Goal: Information Seeking & Learning: Learn about a topic

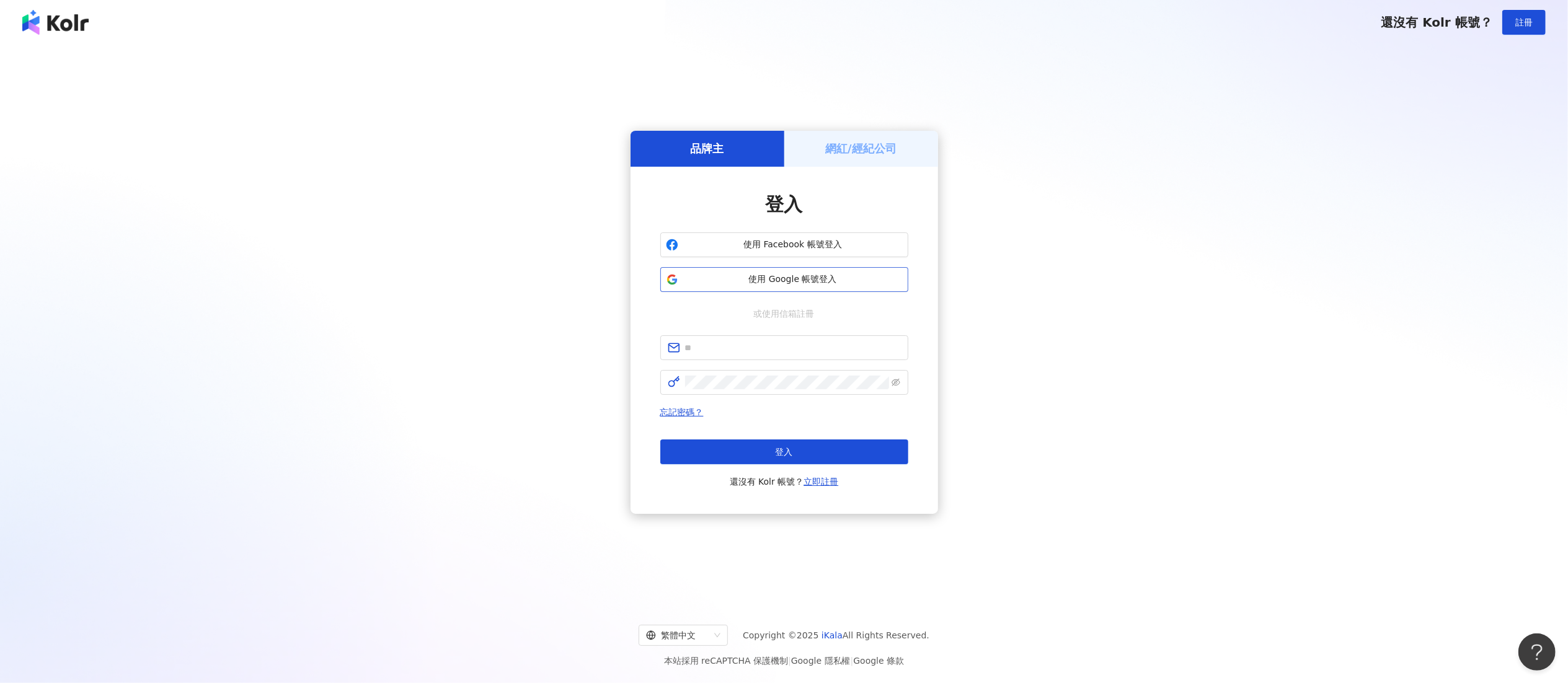
click at [741, 280] on span "使用 Google 帳號登入" at bounding box center [793, 279] width 220 height 12
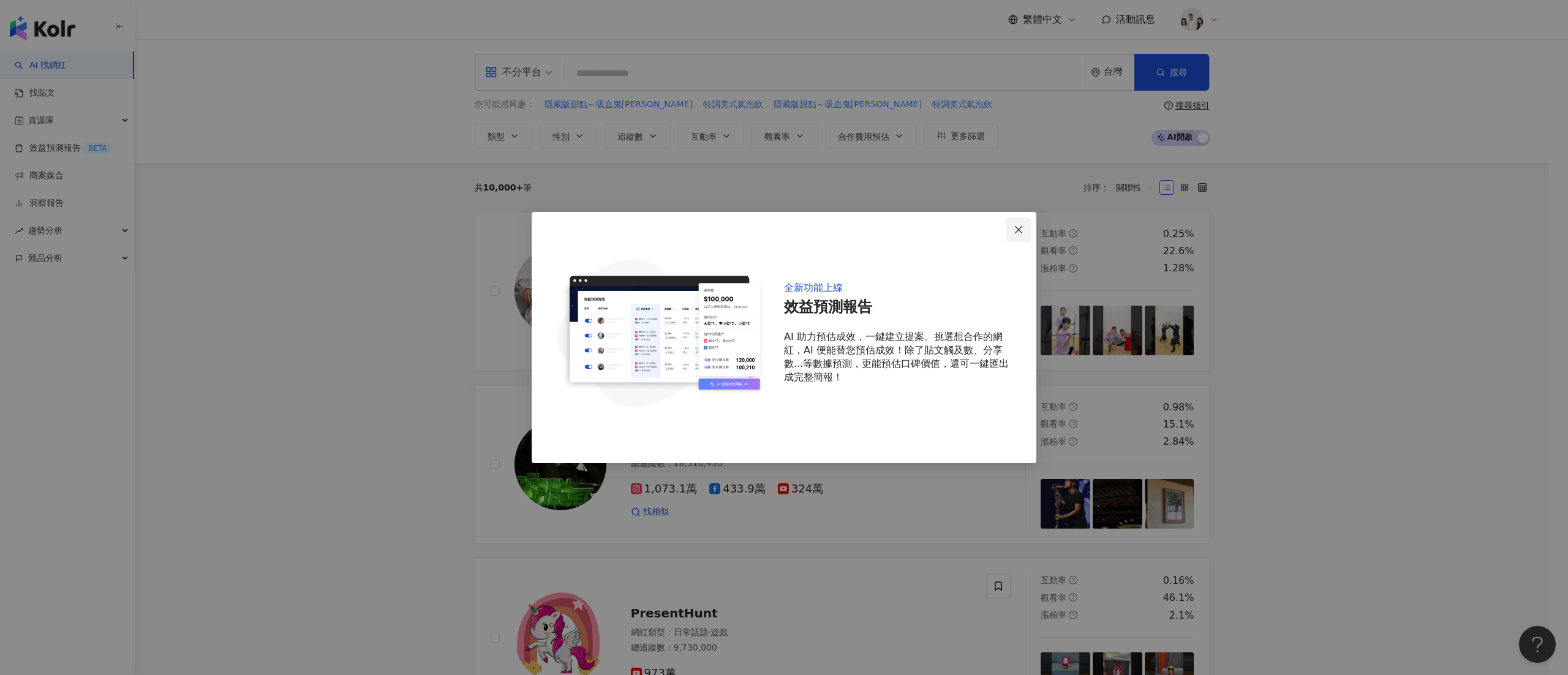
click at [1013, 235] on button "Close" at bounding box center [1018, 229] width 25 height 25
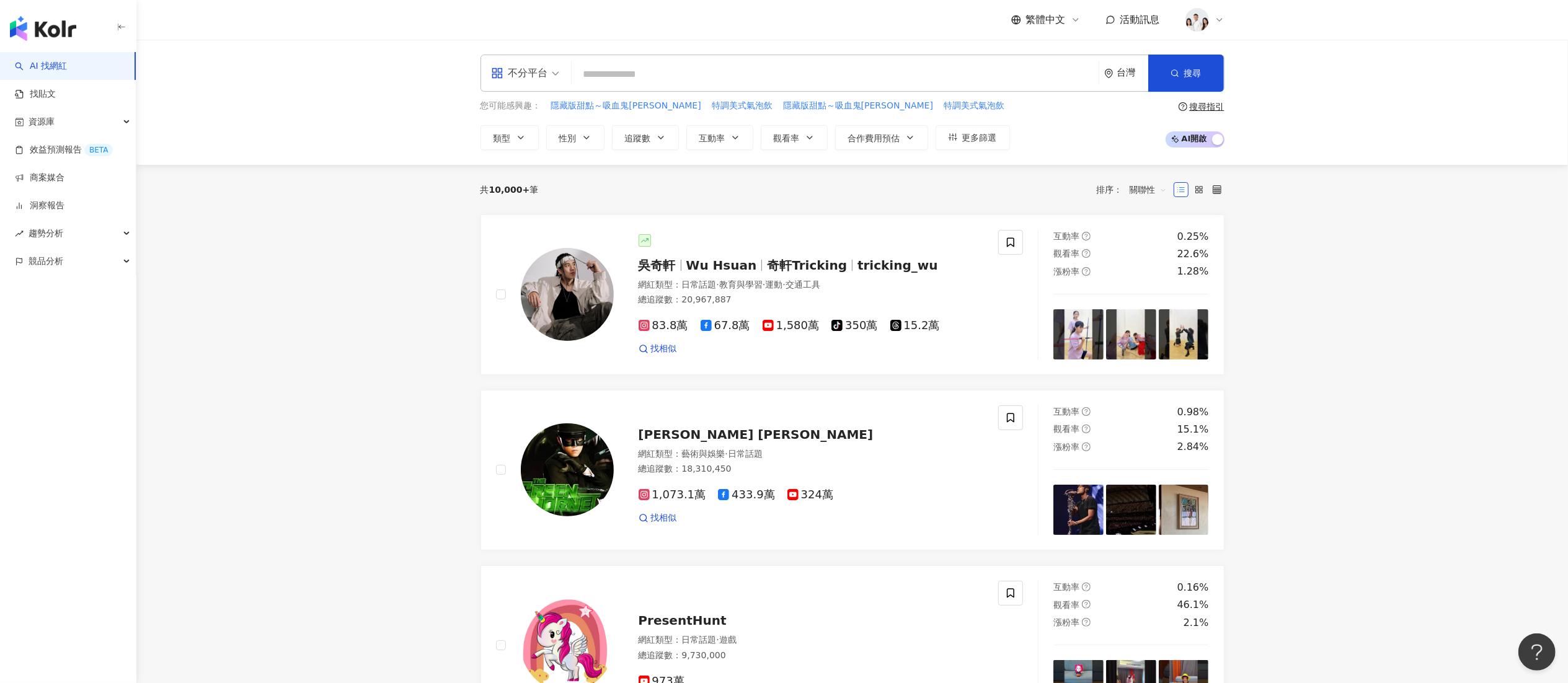
click at [667, 71] on input "search" at bounding box center [834, 74] width 517 height 23
paste input "**********"
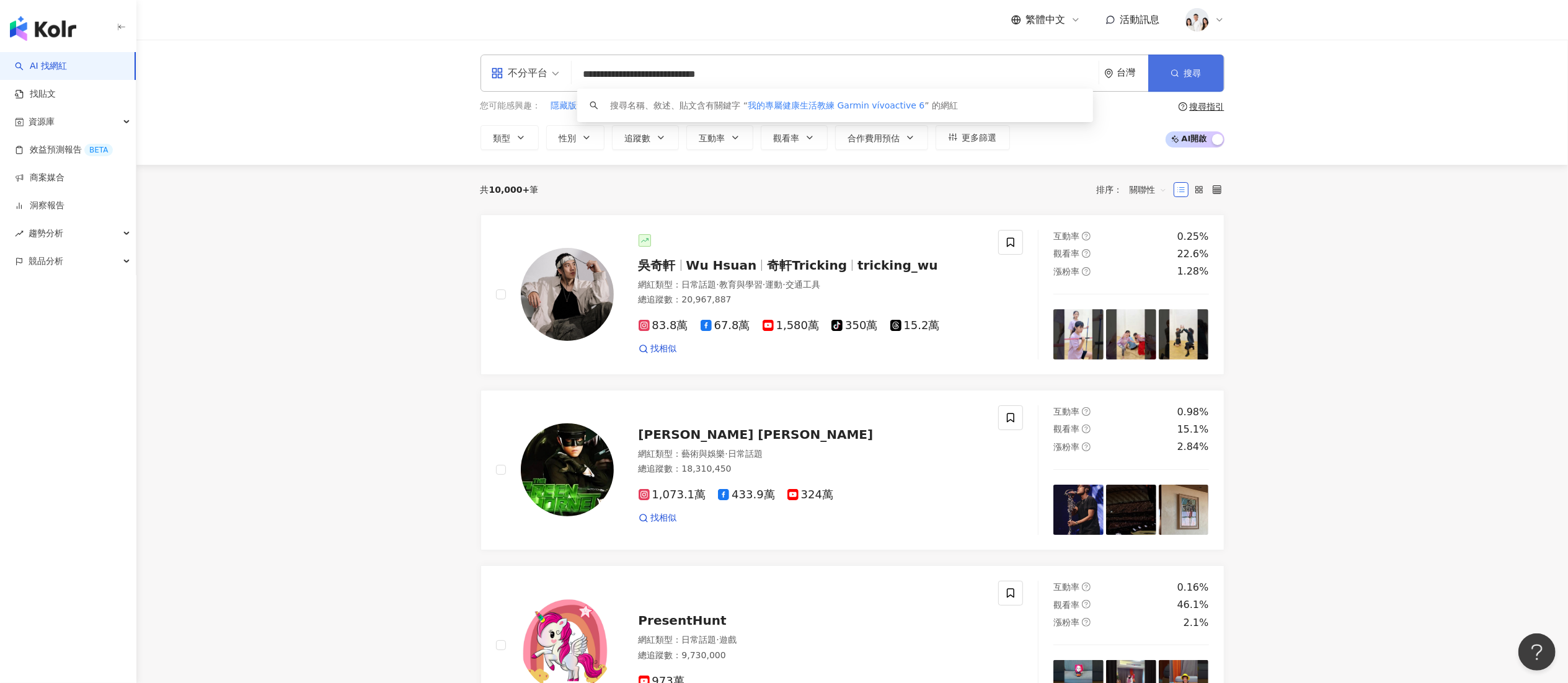
type input "**********"
click at [1184, 79] on button "搜尋" at bounding box center [1186, 73] width 76 height 37
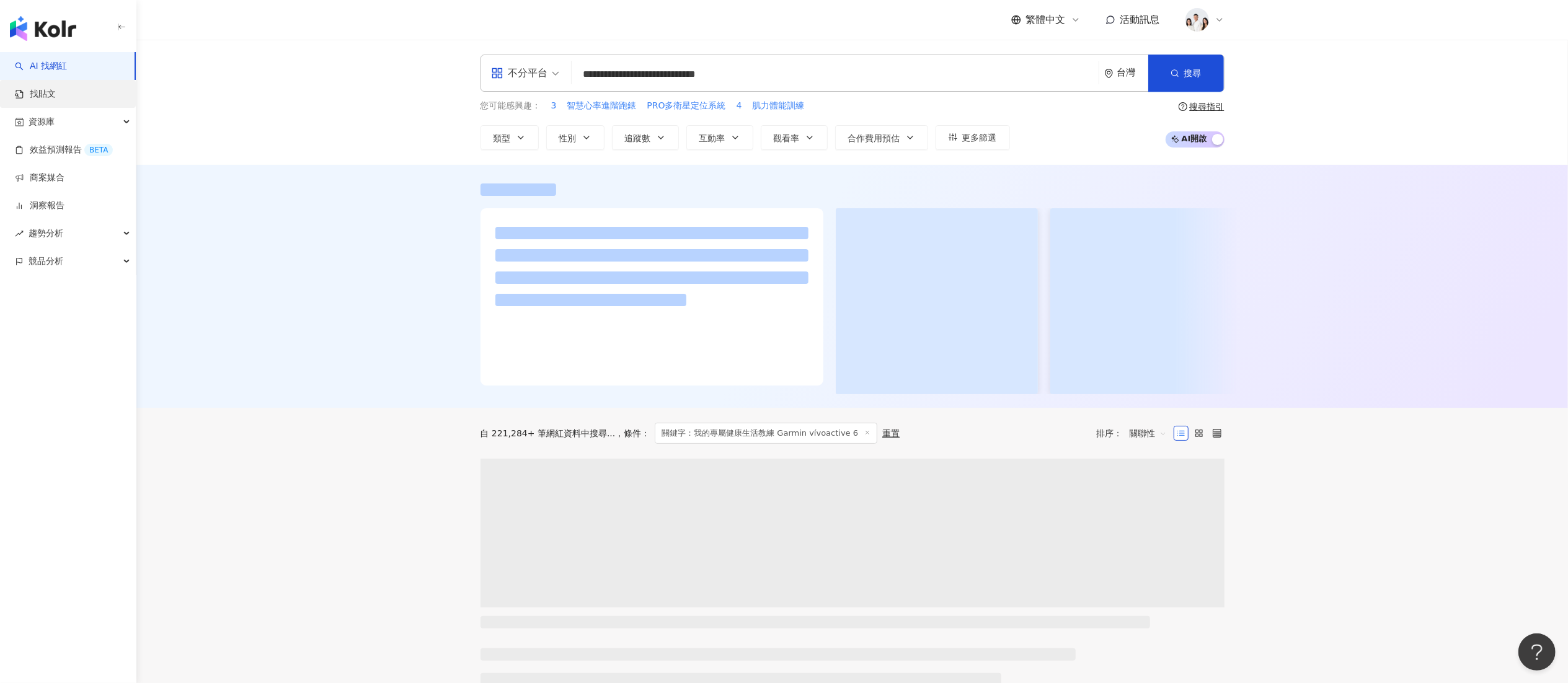
click at [38, 100] on link "找貼文" at bounding box center [36, 95] width 41 height 12
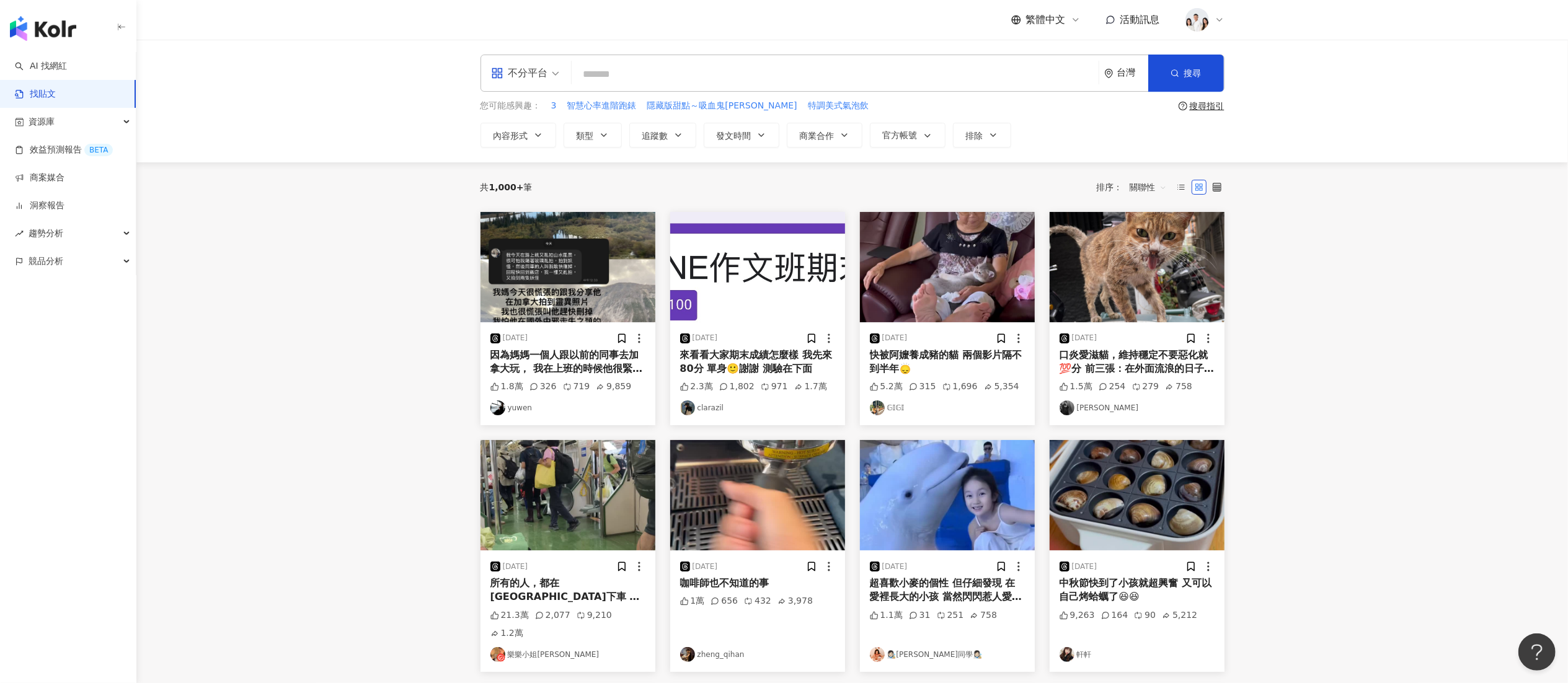
click at [610, 76] on input "search" at bounding box center [834, 74] width 517 height 27
paste input "**********"
type input "**********"
click at [1208, 73] on button "搜尋" at bounding box center [1186, 73] width 76 height 37
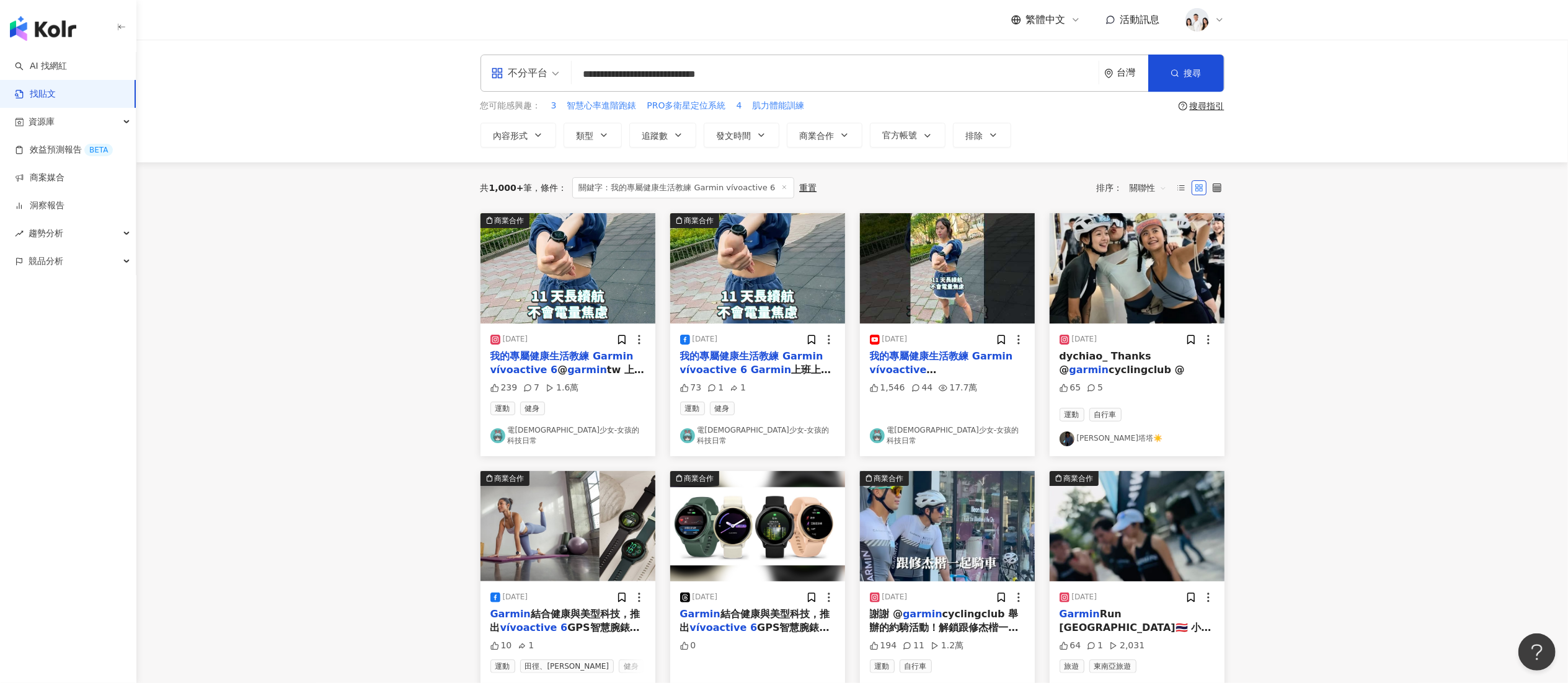
click at [608, 359] on mark "Garmin" at bounding box center [613, 355] width 40 height 12
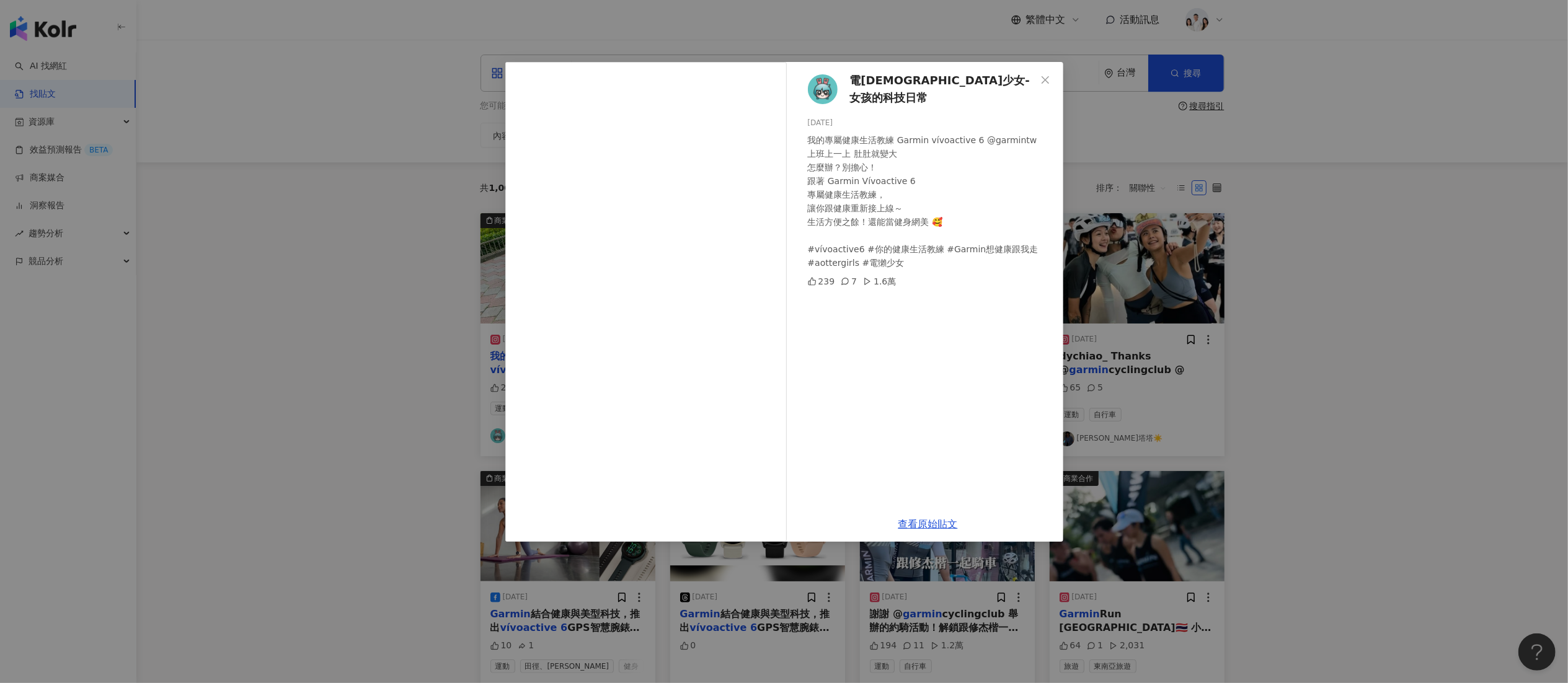
click at [1288, 323] on div "電獺少女-女孩的科技日常 2025/4/30 我的專屬健康生活教練 Garmin vívoactive 6 @garmintw 上班上一上 肚肚就變大 怎麼辦…" at bounding box center [784, 341] width 1568 height 683
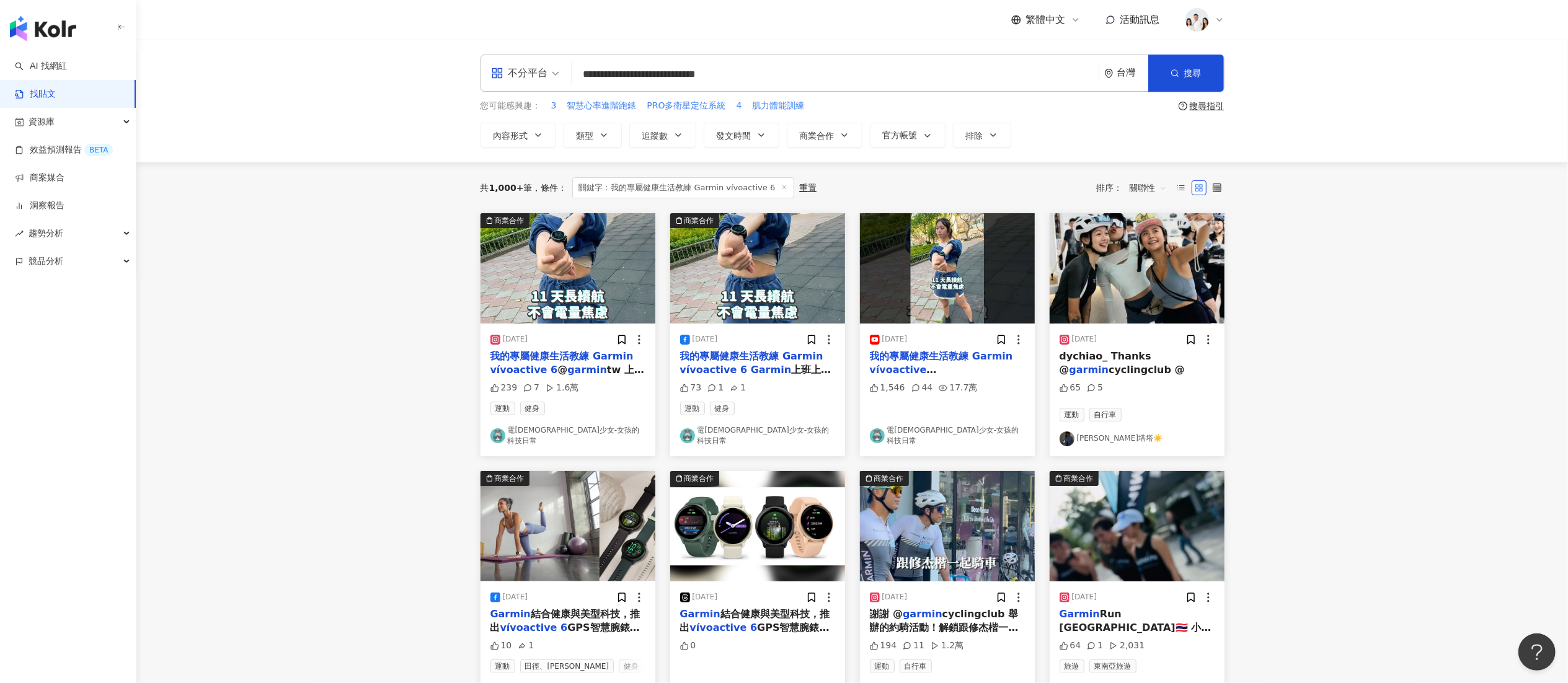
click at [927, 378] on mark "Garmin" at bounding box center [906, 383] width 40 height 12
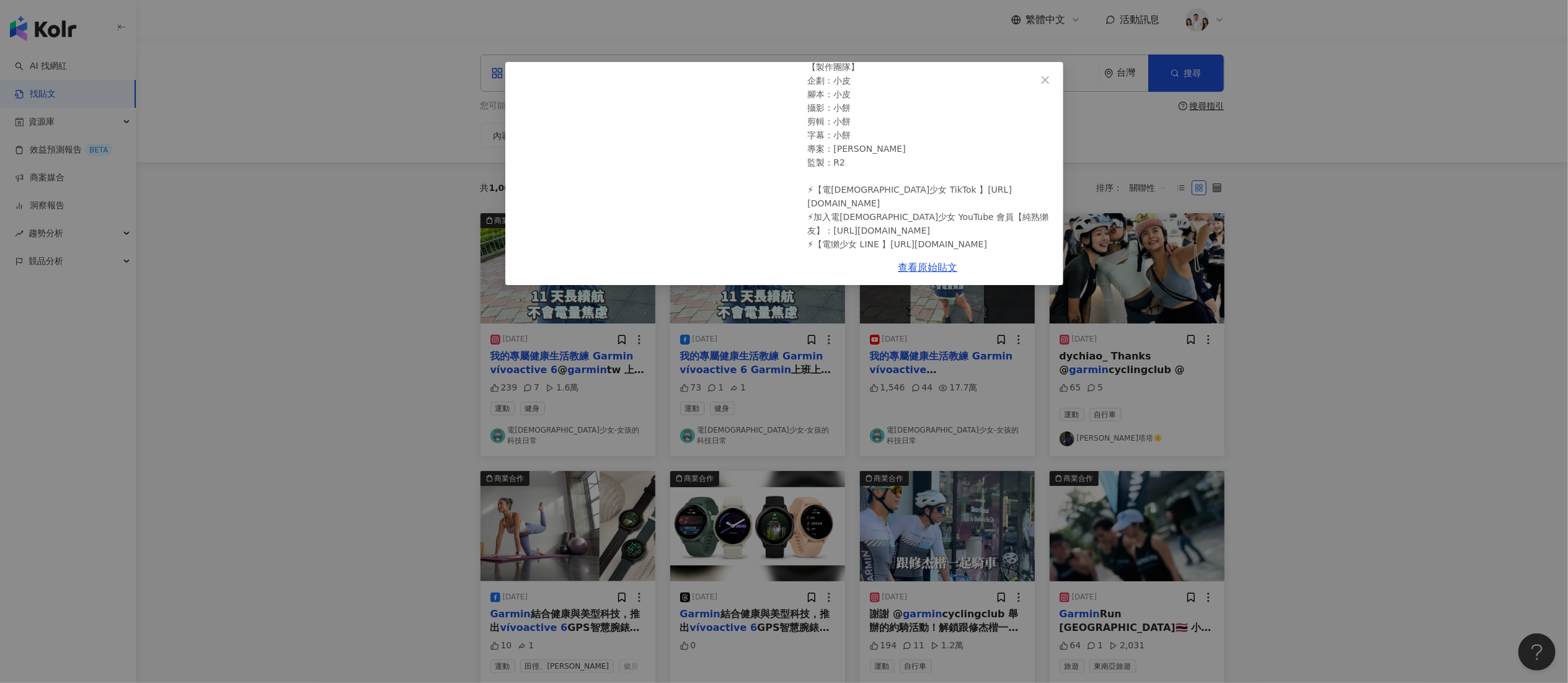
scroll to position [349, 0]
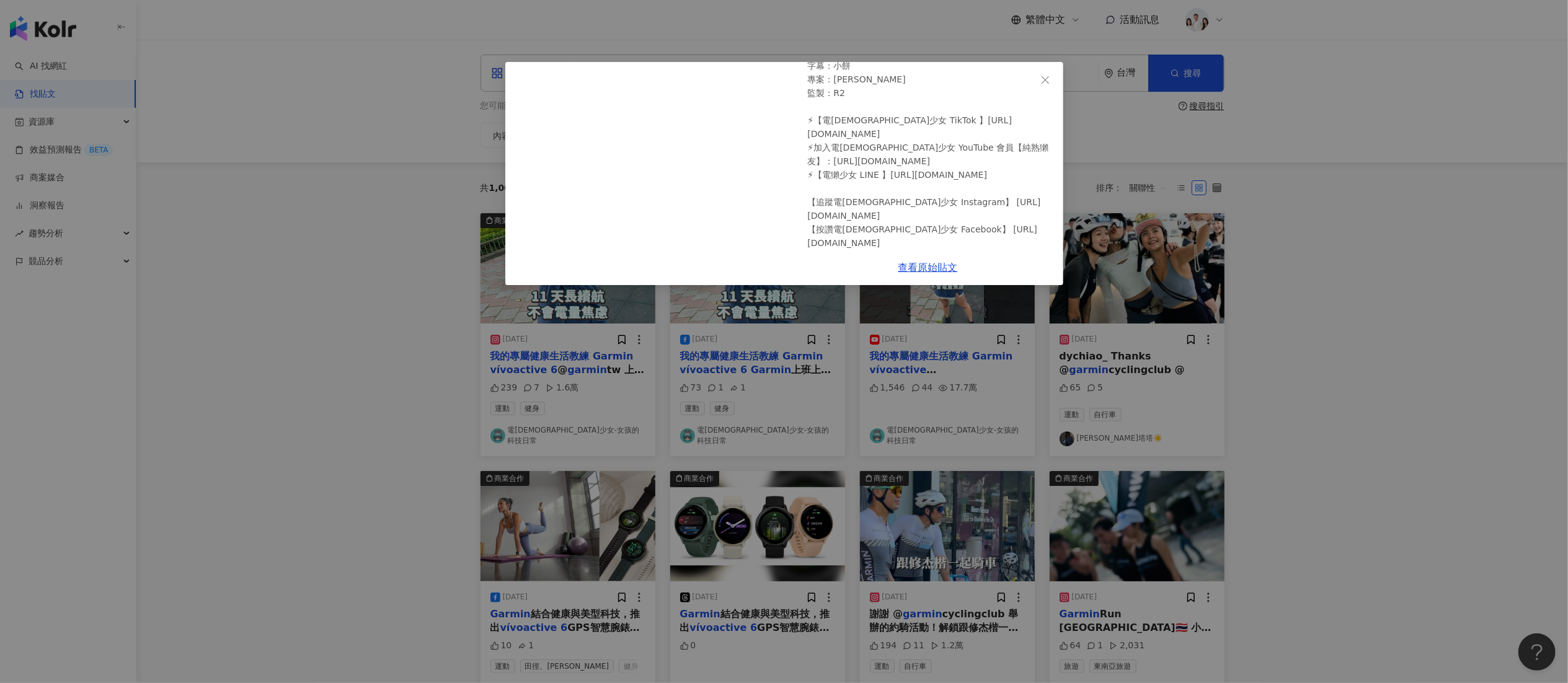
click at [901, 282] on div "17.7萬" at bounding box center [895, 288] width 38 height 13
click at [893, 282] on div "17.7萬" at bounding box center [895, 288] width 38 height 13
click at [1042, 79] on icon "close" at bounding box center [1045, 79] width 10 height 10
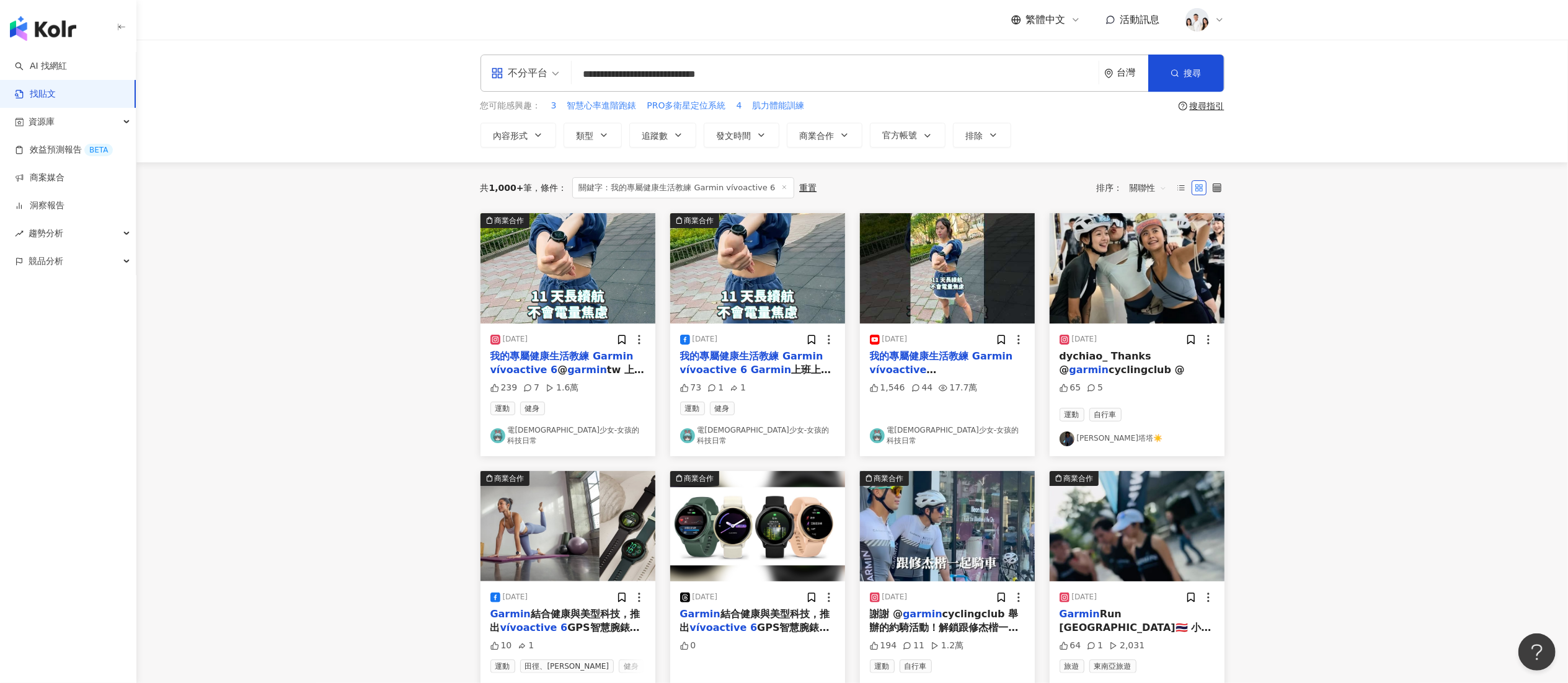
click at [565, 434] on link "電獺少女-女孩的科技日常" at bounding box center [568, 436] width 155 height 21
click at [601, 364] on span "tw 上班上一上 肚肚就變大 怎麼辦？別擔心！ 跟著" at bounding box center [567, 383] width 154 height 39
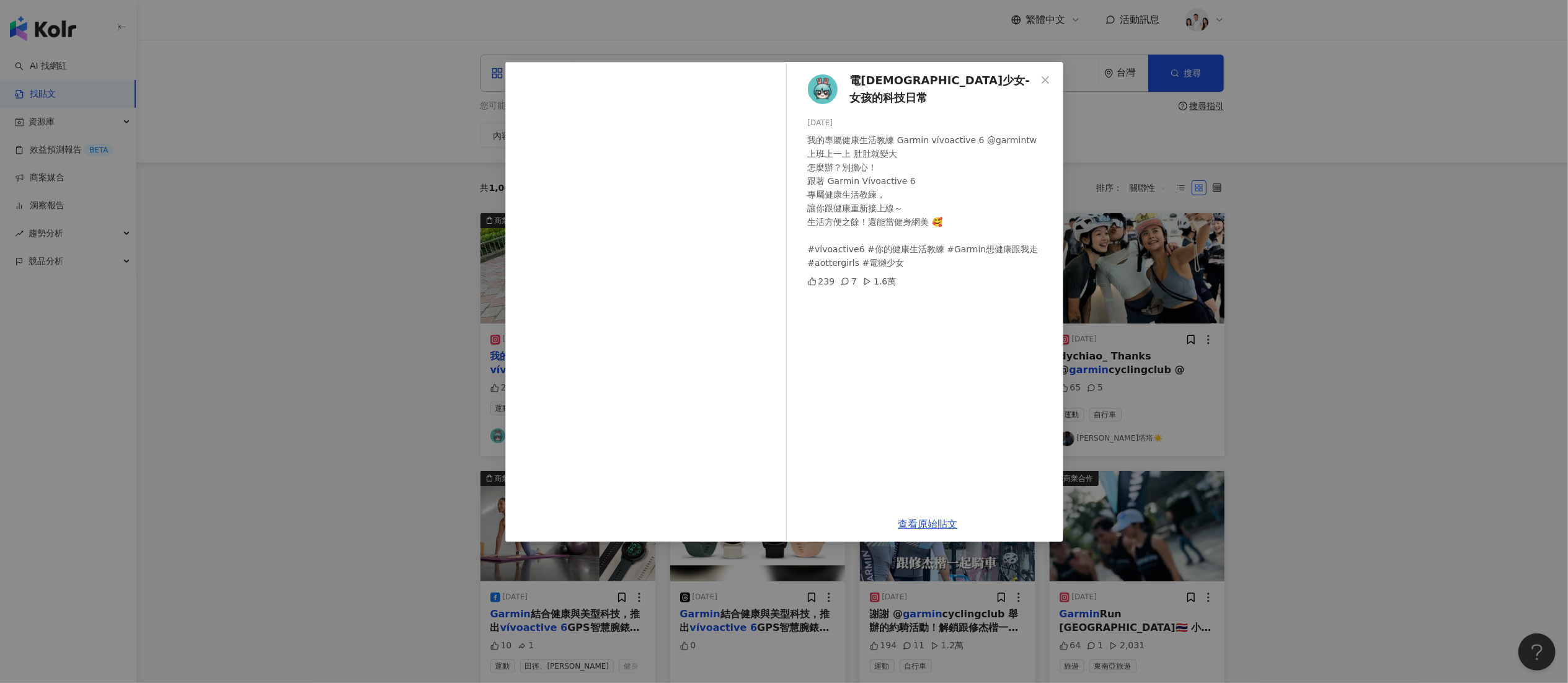
drag, startPoint x: 1070, startPoint y: 229, endPoint x: 872, endPoint y: 282, distance: 205.0
click at [872, 282] on div "1.6萬" at bounding box center [879, 280] width 33 height 13
drag, startPoint x: 878, startPoint y: 279, endPoint x: 917, endPoint y: 271, distance: 39.8
click at [917, 274] on div "239 7 1.6萬" at bounding box center [930, 280] width 246 height 13
click at [1296, 451] on div "電獺少女-女孩的科技日常 2025/4/30 我的專屬健康生活教練 Garmin vívoactive 6 @garmintw 上班上一上 肚肚就變大 怎麼辦…" at bounding box center [784, 341] width 1568 height 683
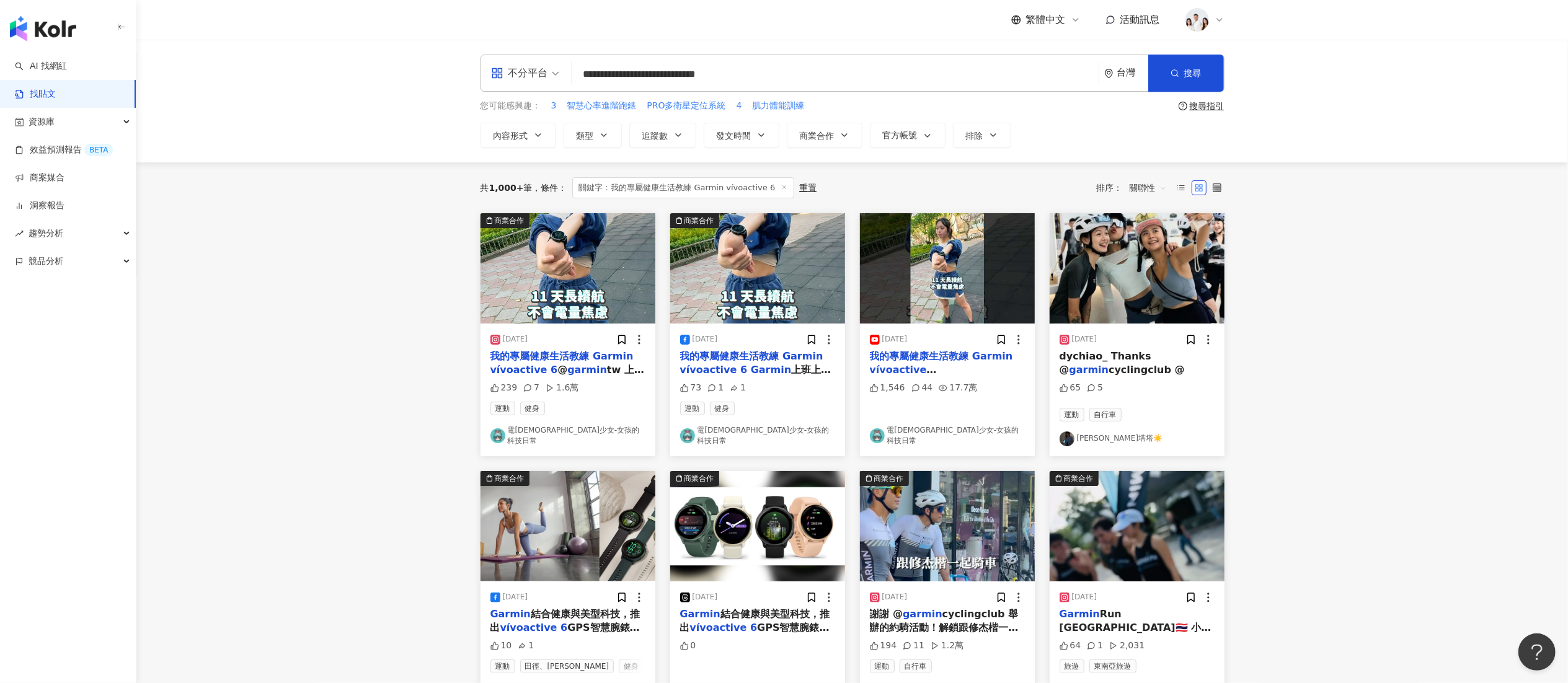
click at [744, 362] on mark "我的專屬健康生活教練" at bounding box center [729, 355] width 99 height 12
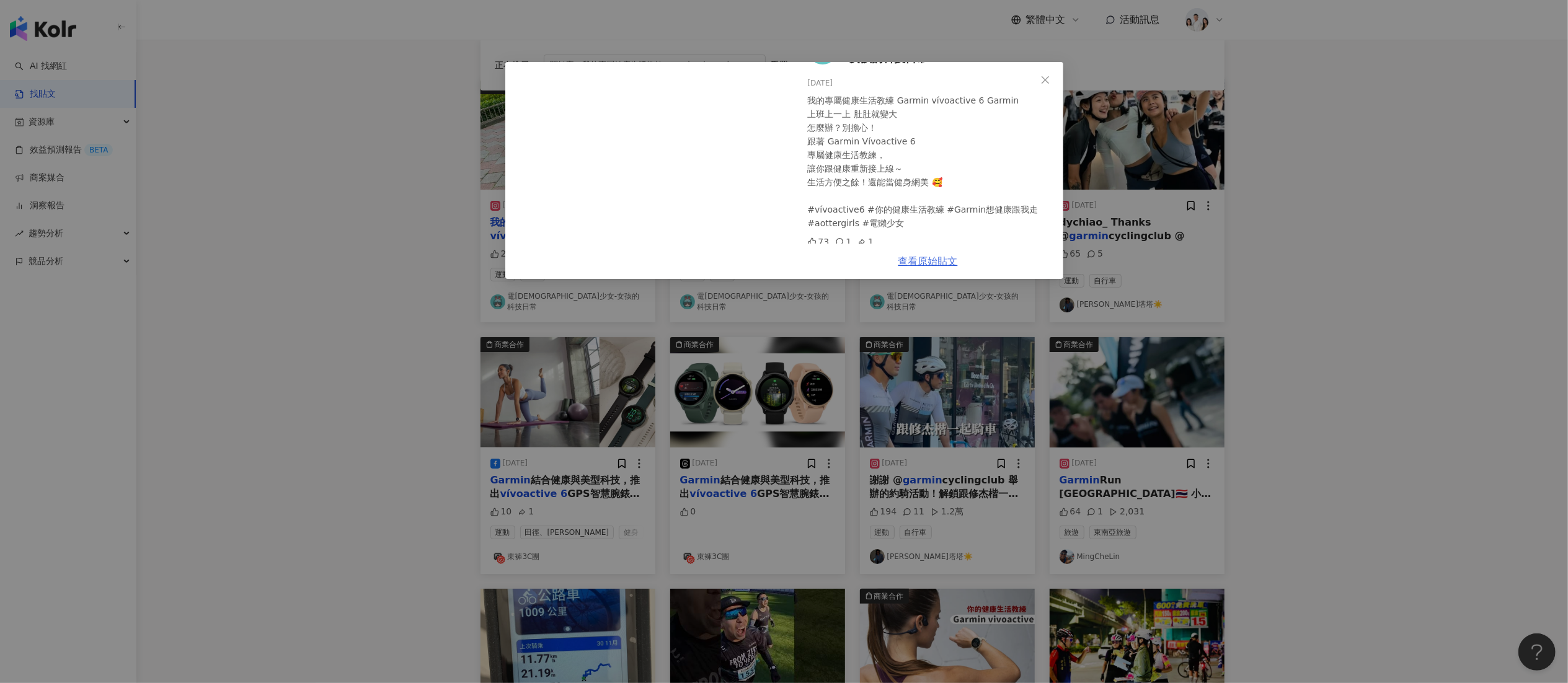
scroll to position [0, 0]
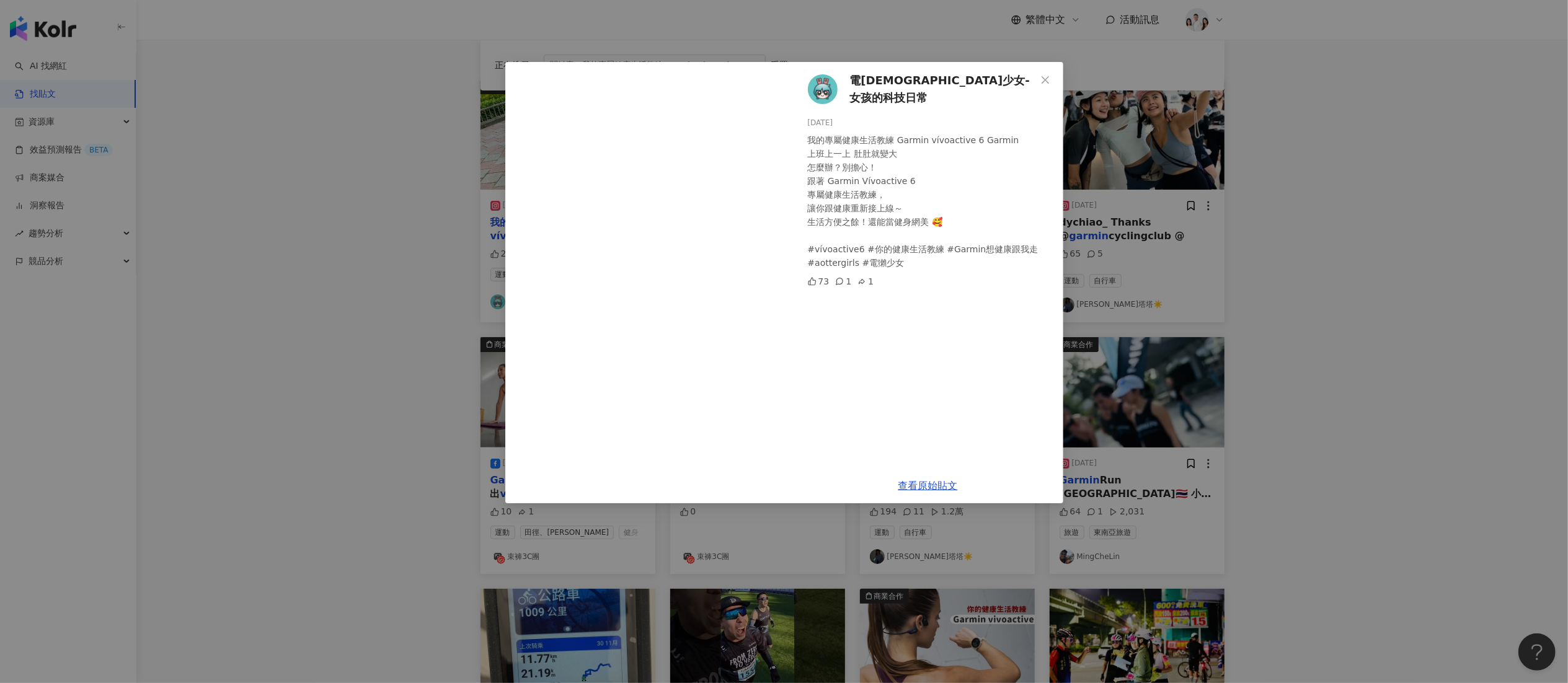
click at [943, 262] on div "我的專屬健康生活教練 Garmin vívoactive 6 Garmin 上班上一上 肚肚就變大 怎麼辦？別擔心！ 跟著 Garmin Vívoactive…" at bounding box center [930, 201] width 246 height 137
click at [928, 479] on link "查看原始貼文" at bounding box center [928, 485] width 60 height 12
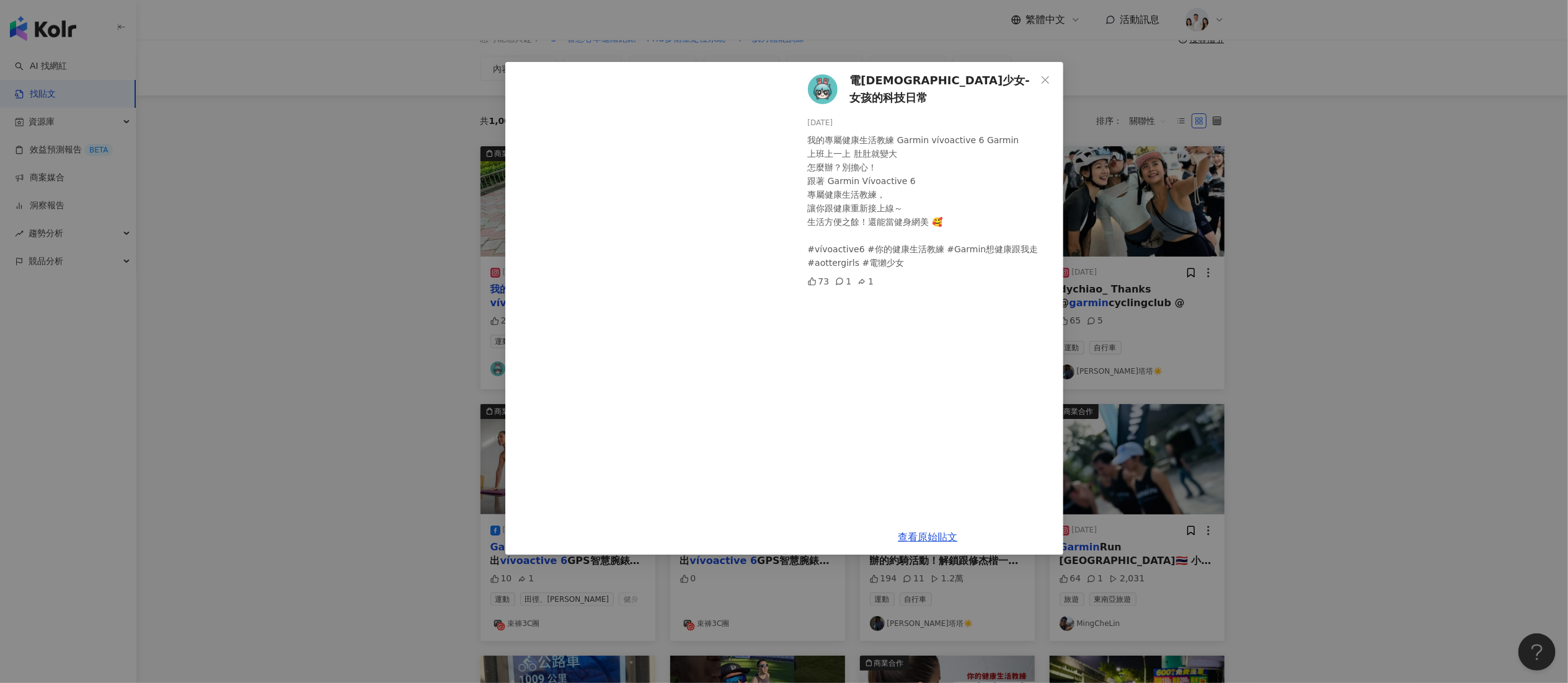
scroll to position [63, 0]
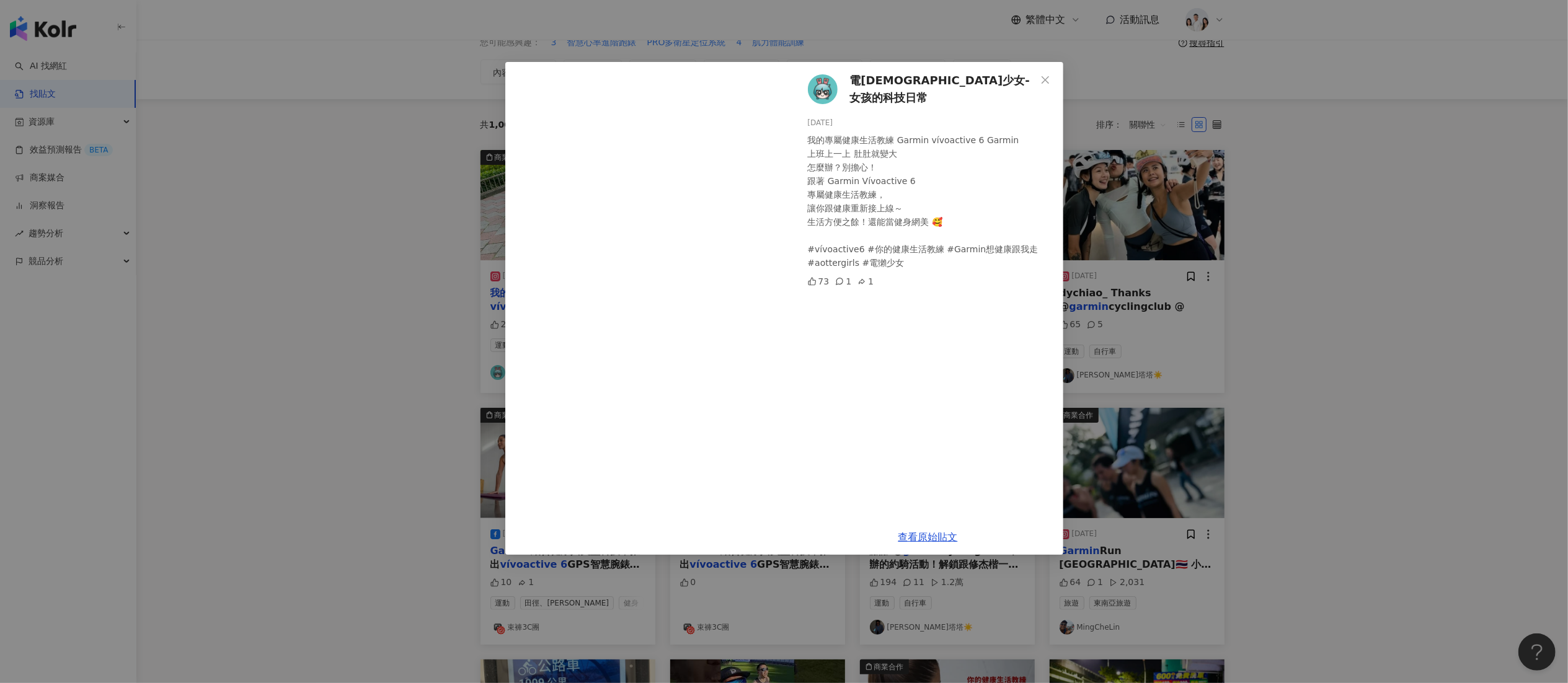
click at [994, 386] on div "電獺少女-女孩的科技日常 2025/4/30 我的專屬健康生活教練 Garmin vívoactive 6 Garmin 上班上一上 肚肚就變大 怎麼辦？別擔…" at bounding box center [928, 290] width 271 height 457
click at [1035, 81] on span "Close" at bounding box center [1045, 79] width 25 height 10
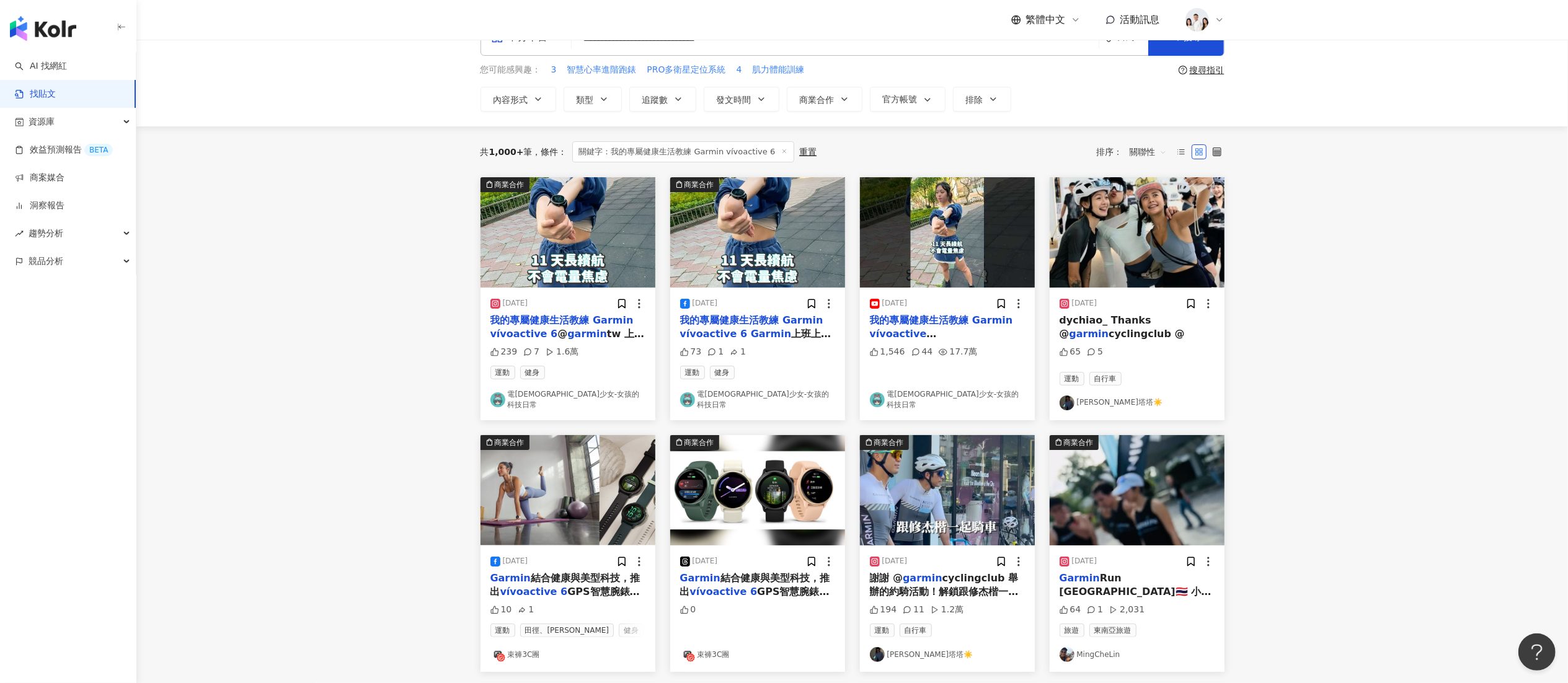
scroll to position [0, 0]
